Goal: Transaction & Acquisition: Purchase product/service

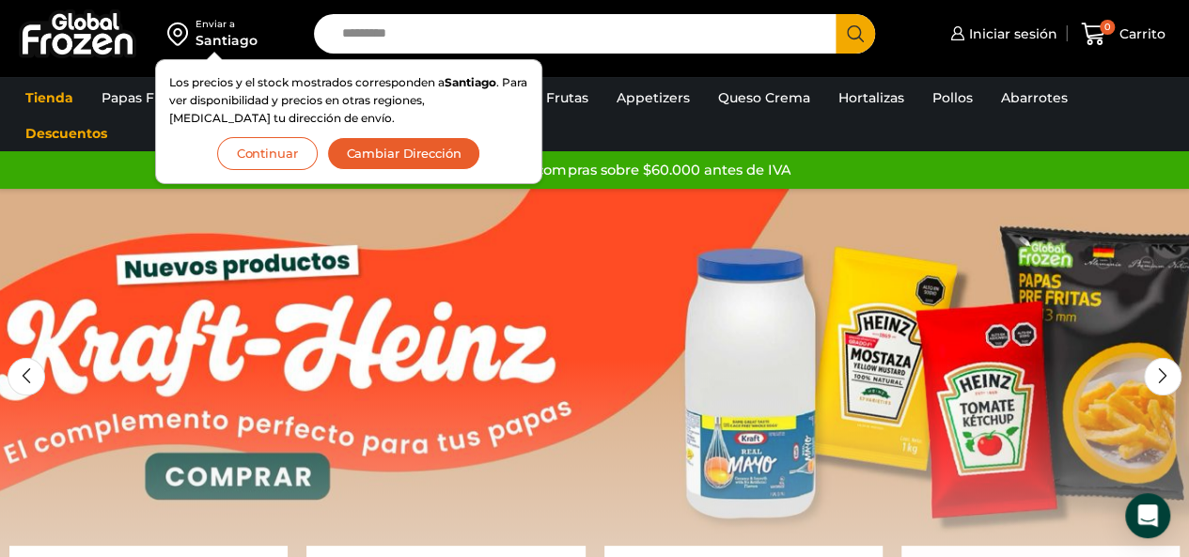
click at [285, 156] on button "Continuar" at bounding box center [267, 153] width 101 height 33
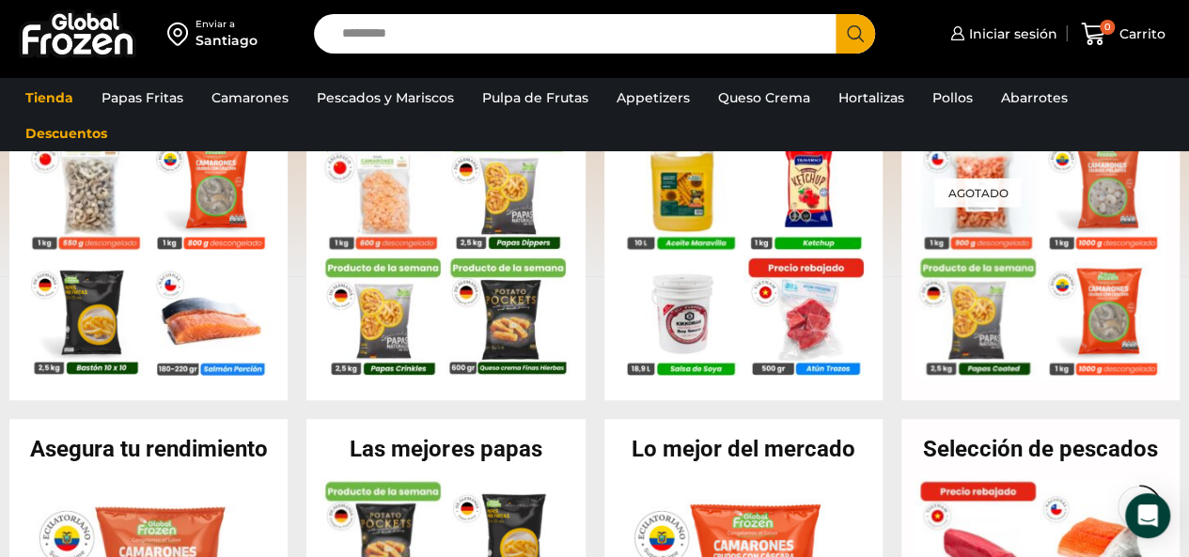
scroll to position [470, 0]
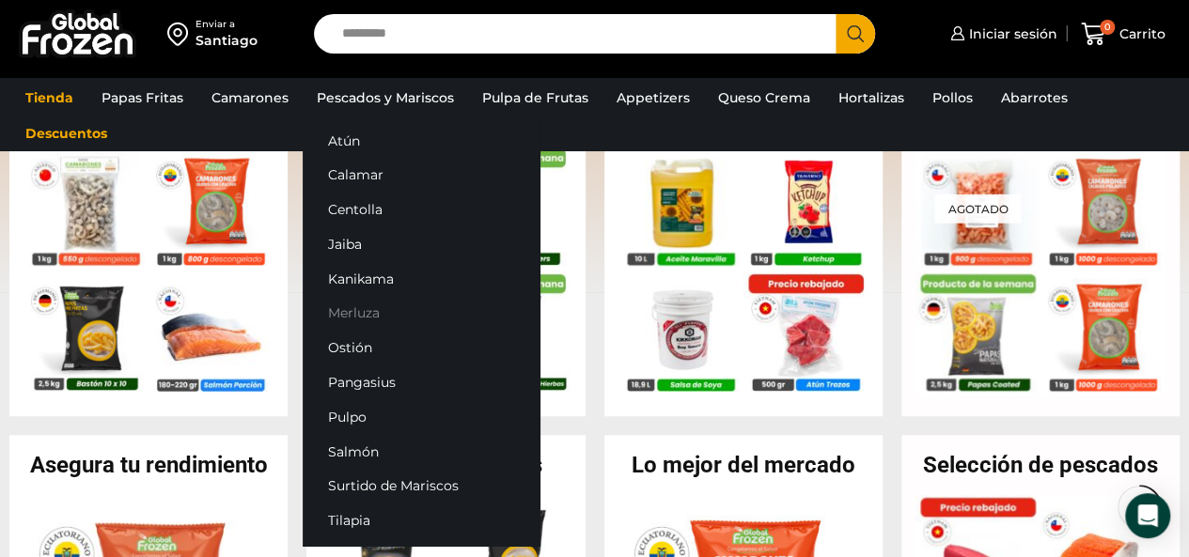
click at [361, 303] on link "Merluza" at bounding box center [421, 313] width 237 height 35
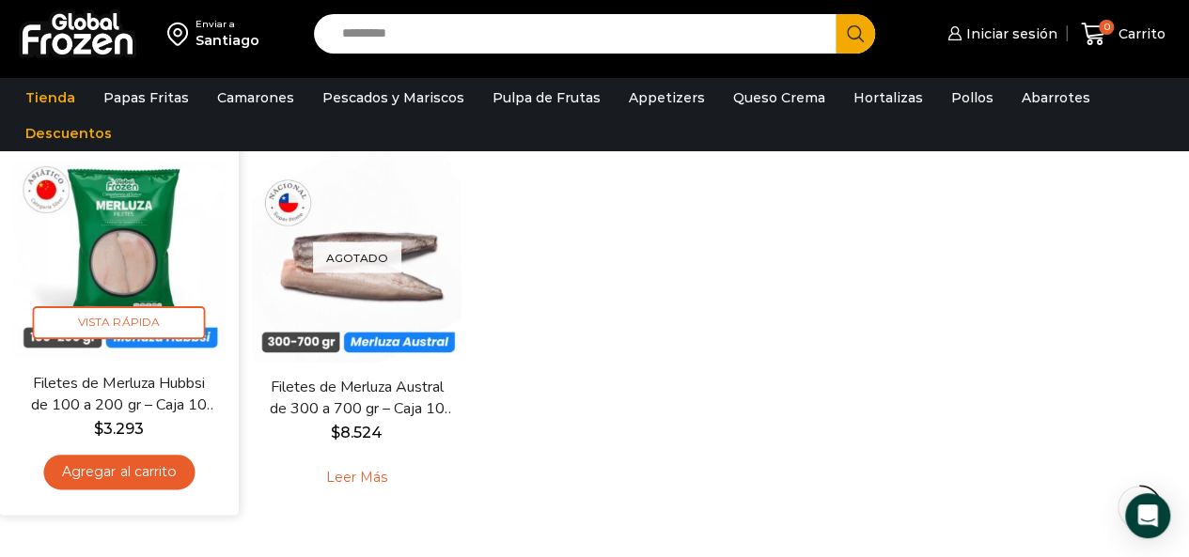
scroll to position [188, 0]
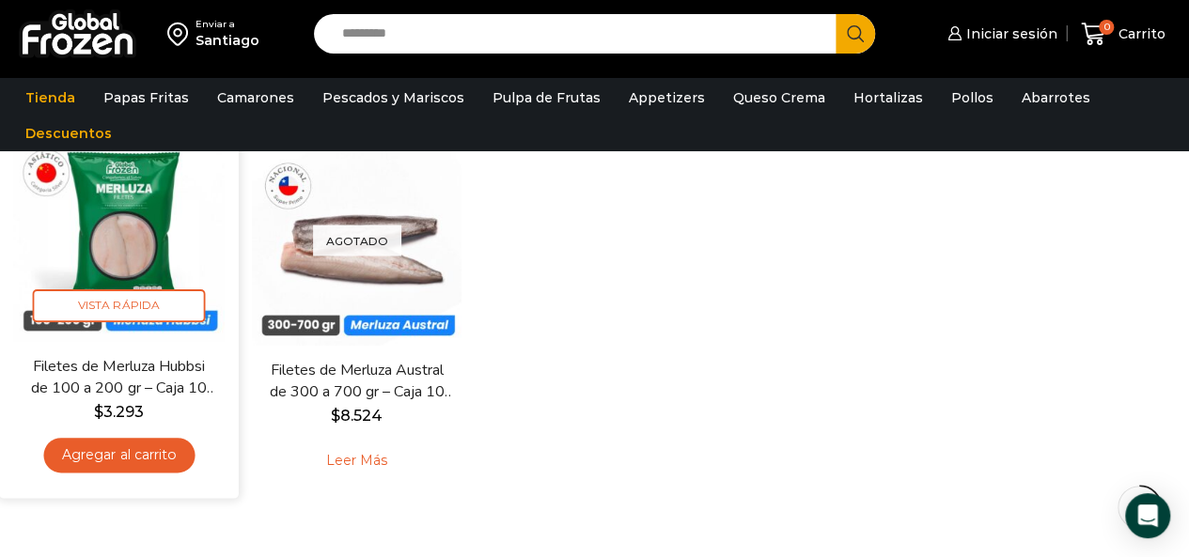
click at [135, 460] on link "Agregar al carrito" at bounding box center [118, 455] width 151 height 35
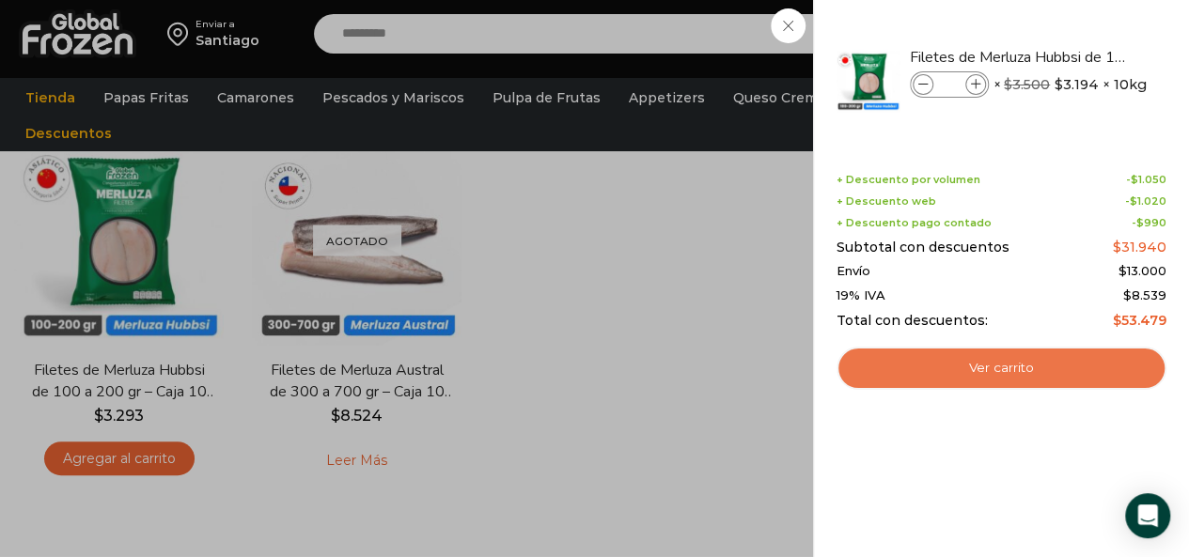
click at [1004, 371] on link "Ver carrito" at bounding box center [1001, 368] width 330 height 43
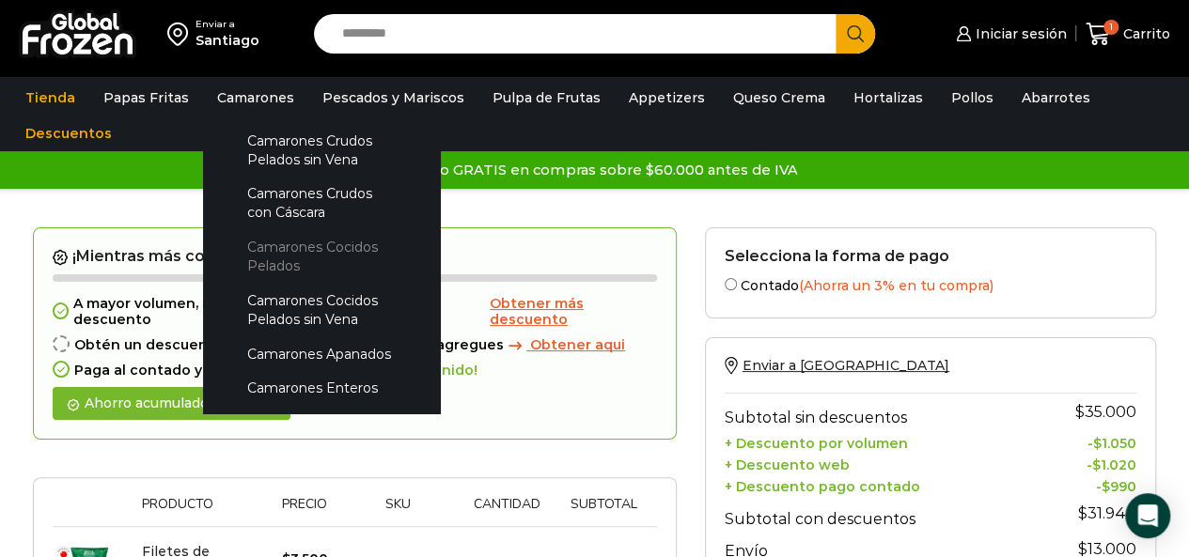
click at [272, 266] on link "Camarones Cocidos Pelados" at bounding box center [321, 257] width 199 height 54
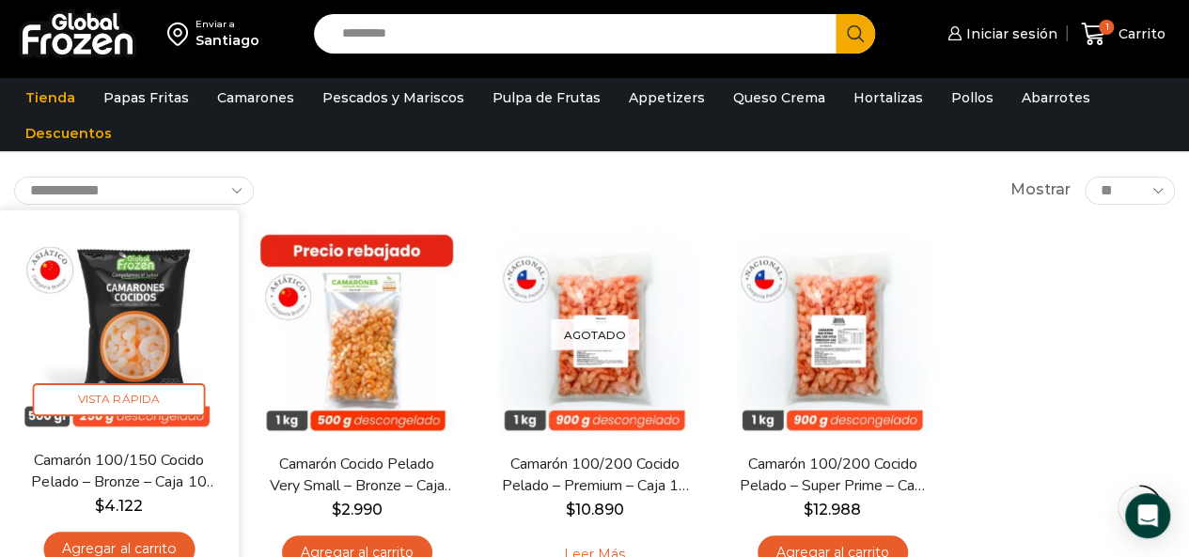
scroll to position [188, 0]
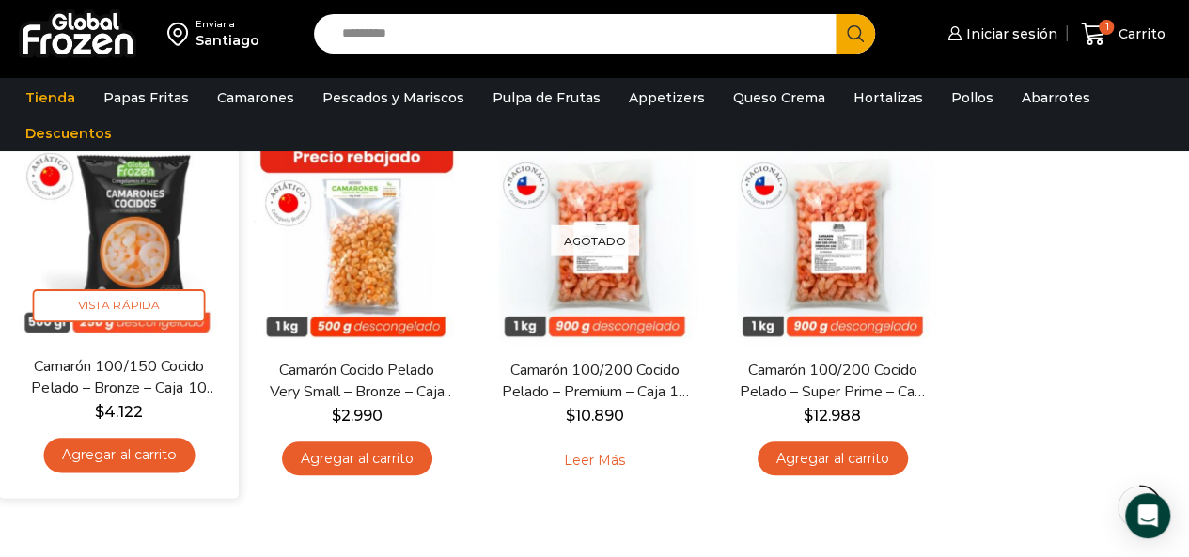
click at [141, 462] on link "Agregar al carrito" at bounding box center [118, 455] width 151 height 35
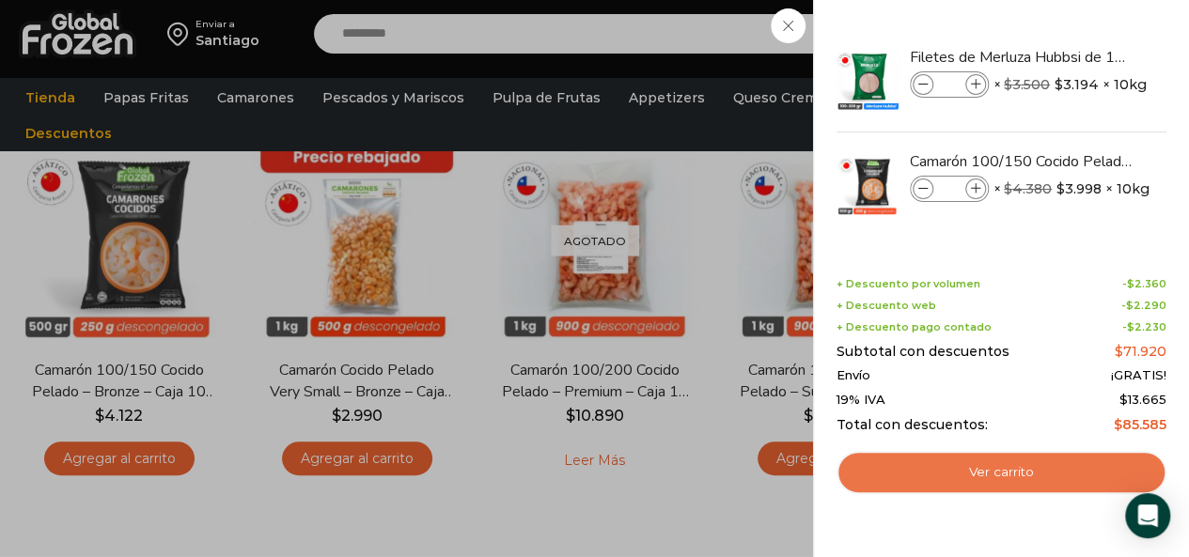
click at [983, 469] on link "Ver carrito" at bounding box center [1001, 472] width 330 height 43
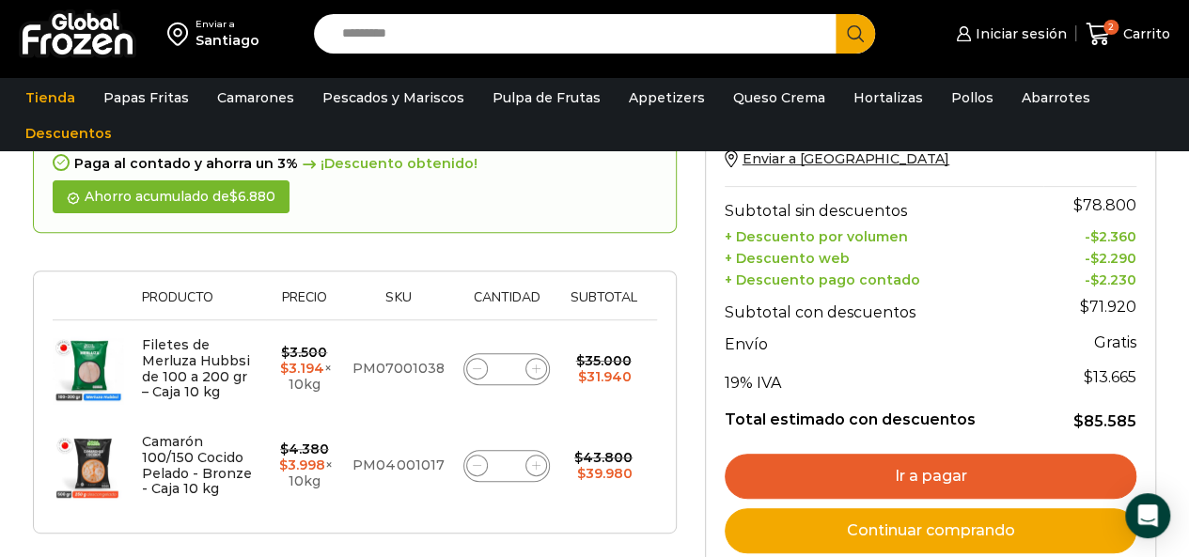
scroll to position [188, 0]
